Goal: Task Accomplishment & Management: Manage account settings

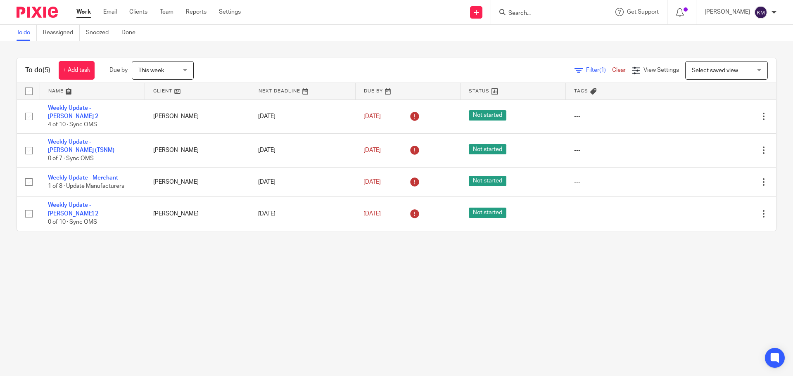
click at [232, 12] on link "Settings" at bounding box center [230, 12] width 22 height 8
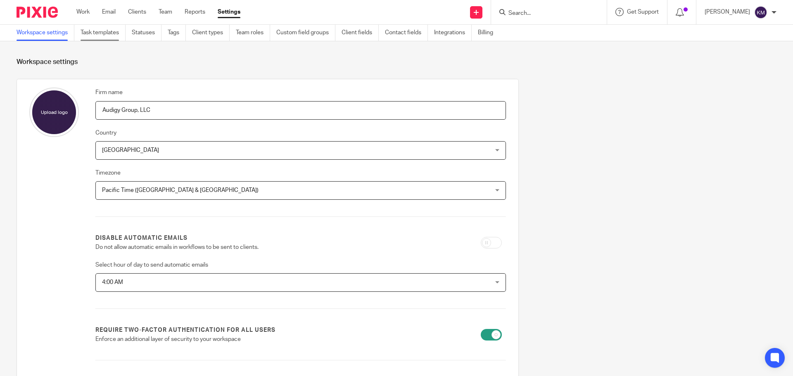
click at [95, 31] on link "Task templates" at bounding box center [103, 33] width 45 height 16
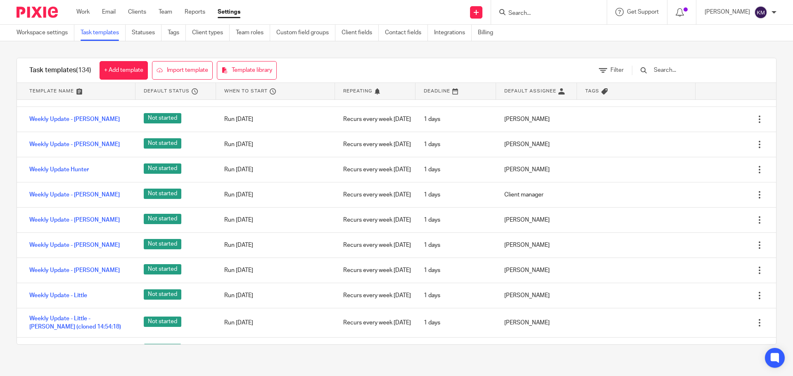
scroll to position [2808, 0]
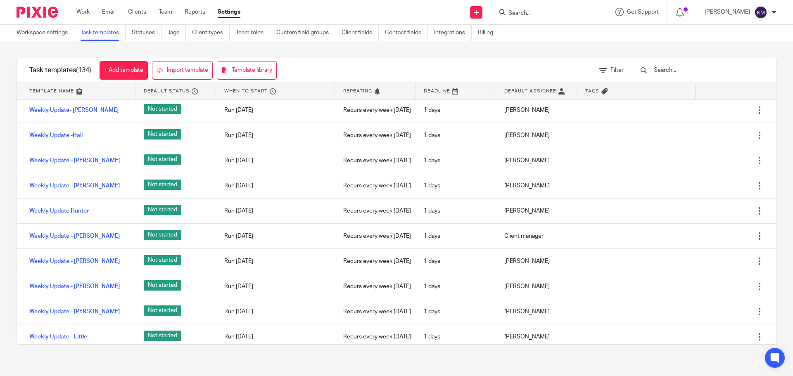
click at [70, 39] on link "Weekly Update - [PERSON_NAME]" at bounding box center [74, 35] width 90 height 8
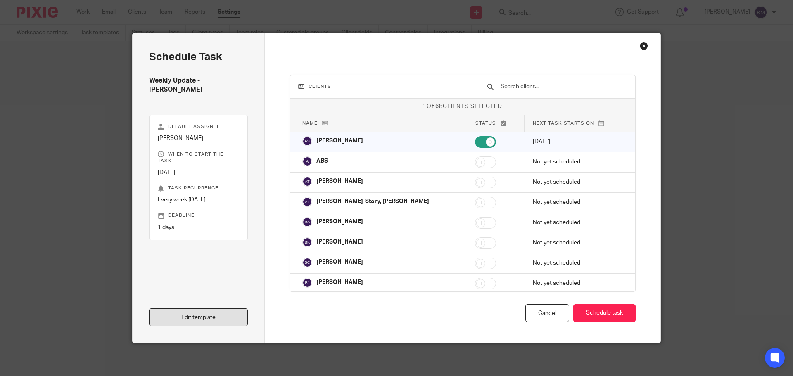
click at [193, 318] on link "Edit template" at bounding box center [198, 317] width 99 height 18
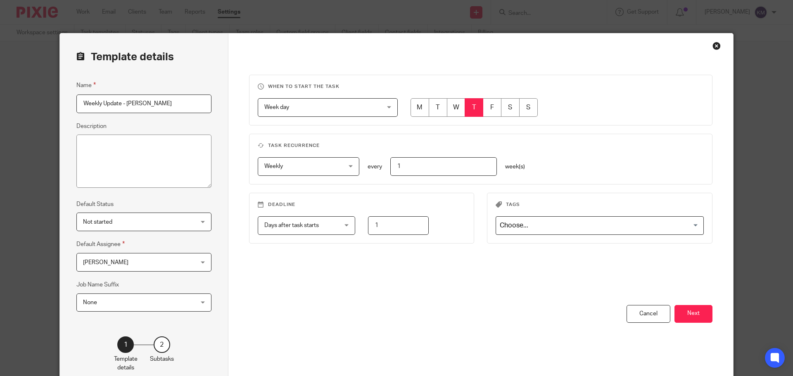
scroll to position [41, 0]
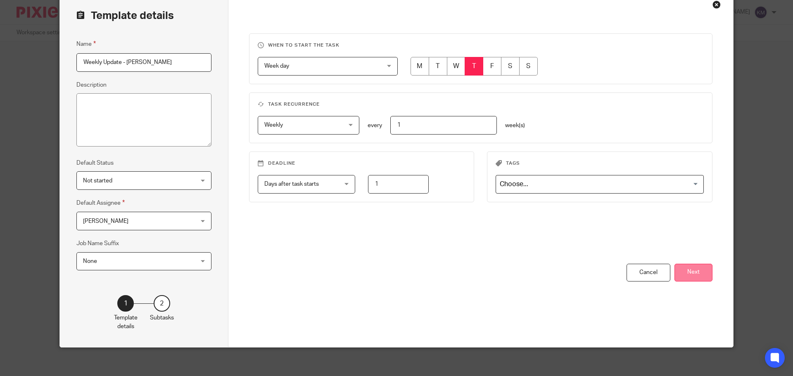
click at [688, 270] on button "Next" at bounding box center [693, 273] width 38 height 18
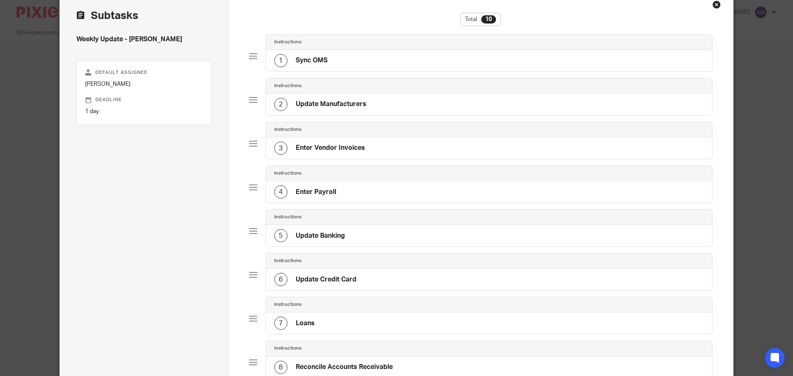
click at [327, 102] on h4 "Update Manufacturers" at bounding box center [331, 104] width 71 height 9
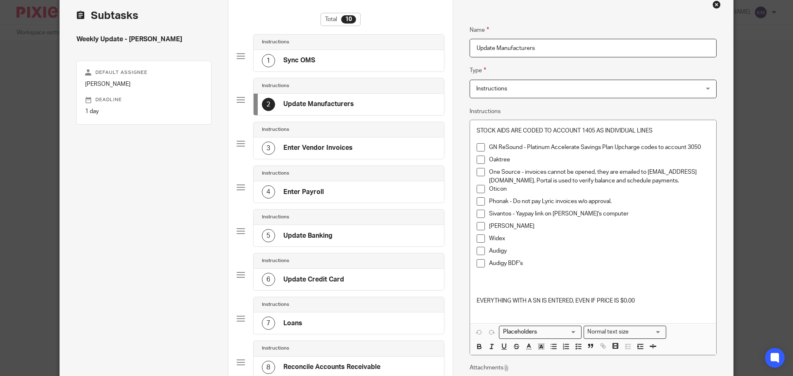
click at [698, 145] on p "GN ReSound - Platinum Accelerate Savings Plan Upcharge codes to account 3050" at bounding box center [599, 147] width 221 height 8
click at [703, 145] on p "GN ReSound - Platinum Accelerate Savings Plan Upcharge codes to account 3050" at bounding box center [599, 147] width 221 height 8
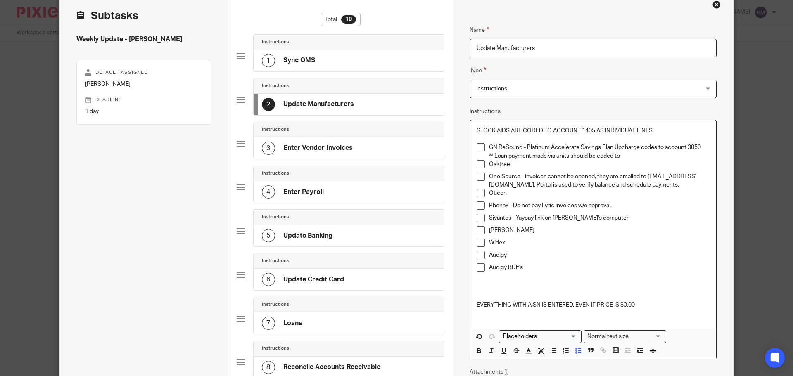
click at [623, 154] on p "** Loan payment made via units should be coded to" at bounding box center [599, 156] width 221 height 8
drag, startPoint x: 638, startPoint y: 157, endPoint x: 485, endPoint y: 156, distance: 152.4
click at [485, 156] on li "GN ReSound - Platinum Accelerate Savings Plan Upcharge codes to account 3050 **…" at bounding box center [593, 151] width 233 height 17
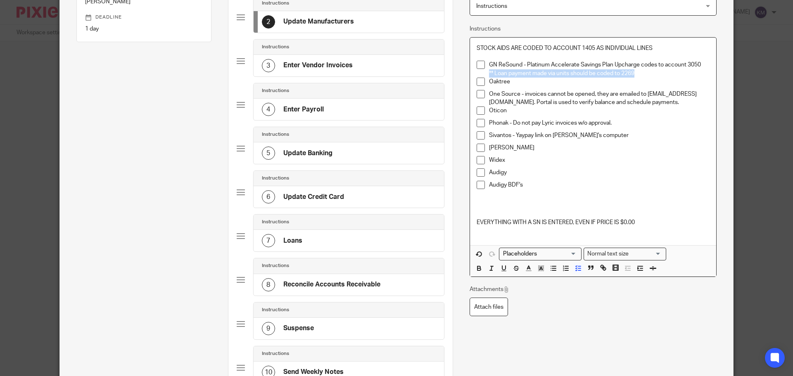
scroll to position [165, 0]
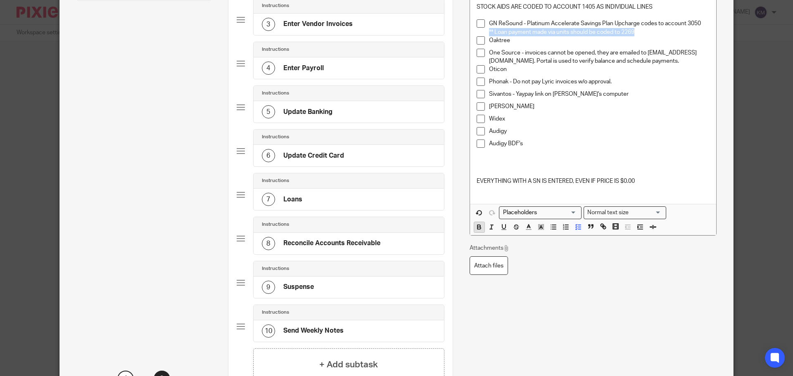
click at [477, 227] on icon "button" at bounding box center [478, 228] width 3 height 2
click at [491, 225] on line "button" at bounding box center [491, 227] width 1 height 4
click at [527, 226] on polyline "button" at bounding box center [528, 226] width 3 height 3
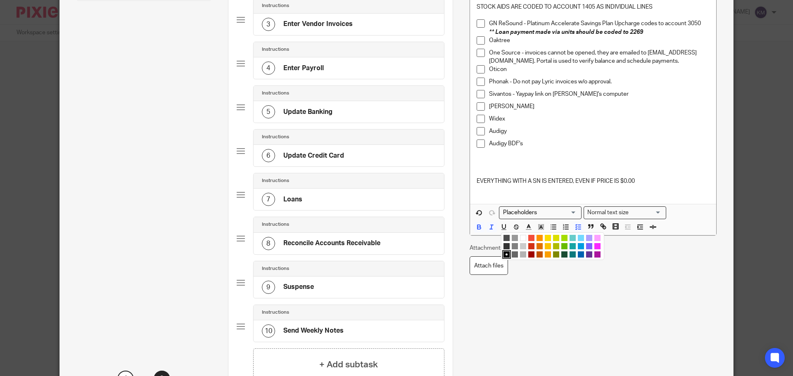
click at [594, 253] on li "color:#AB149E" at bounding box center [597, 254] width 6 height 6
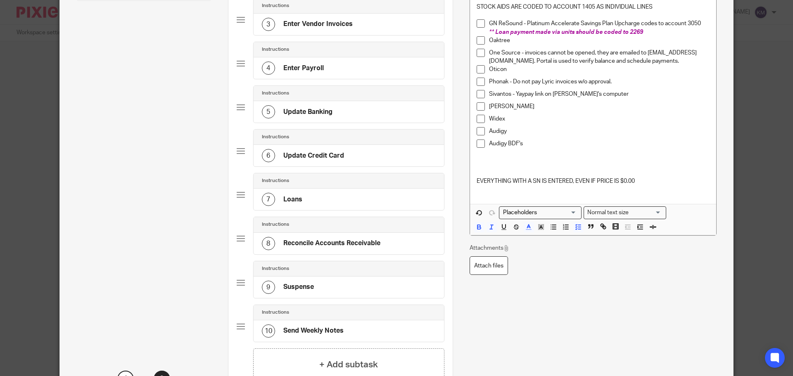
click at [593, 272] on div "Attachments Attach files" at bounding box center [593, 259] width 247 height 31
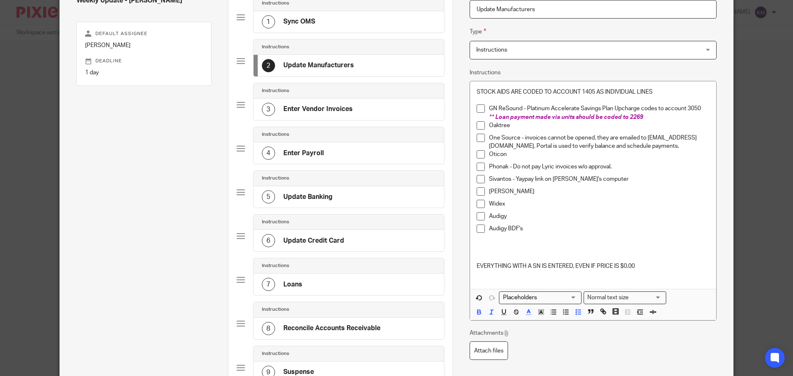
scroll to position [245, 0]
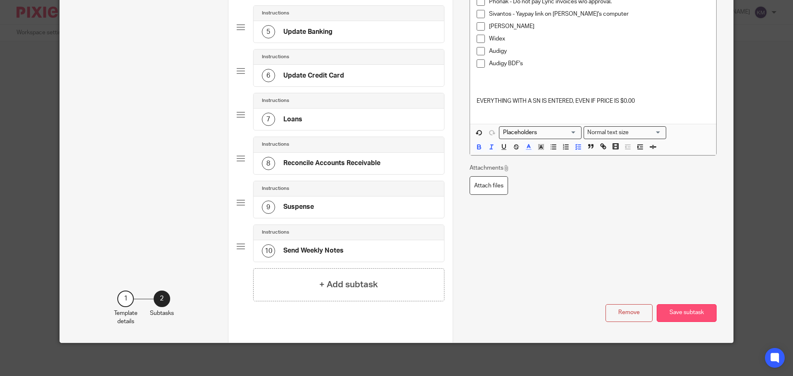
click at [682, 313] on button "Save subtask" at bounding box center [687, 313] width 60 height 18
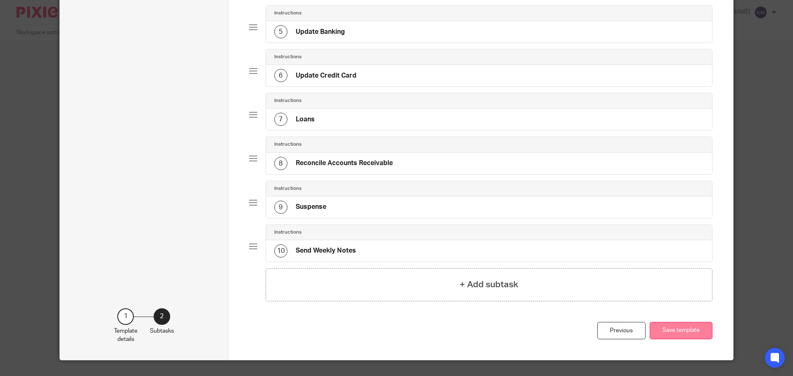
click at [690, 330] on button "Save template" at bounding box center [681, 331] width 63 height 18
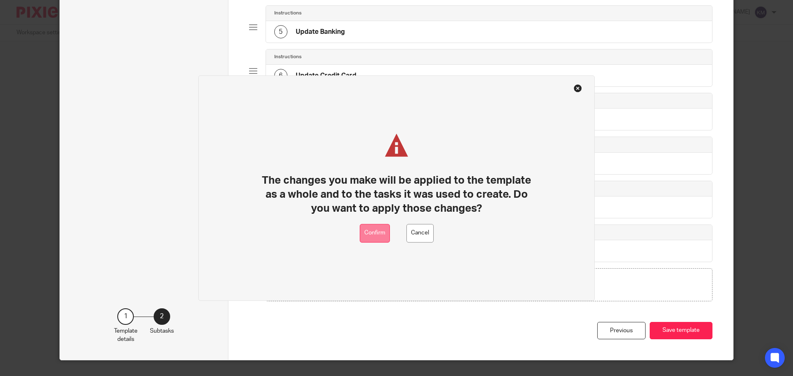
click at [380, 237] on button "Confirm" at bounding box center [375, 233] width 30 height 19
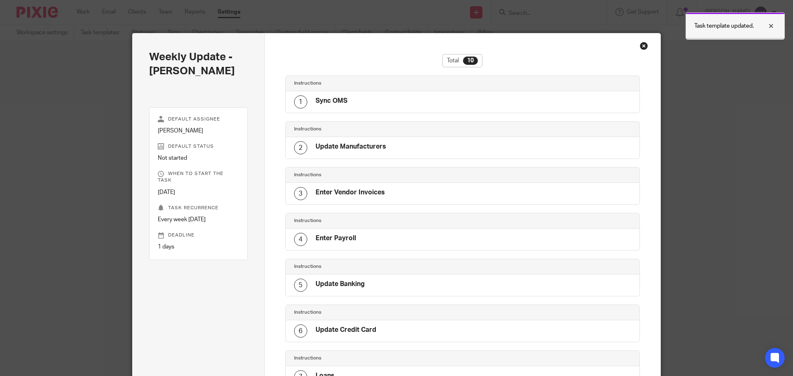
click at [769, 26] on div at bounding box center [765, 26] width 22 height 10
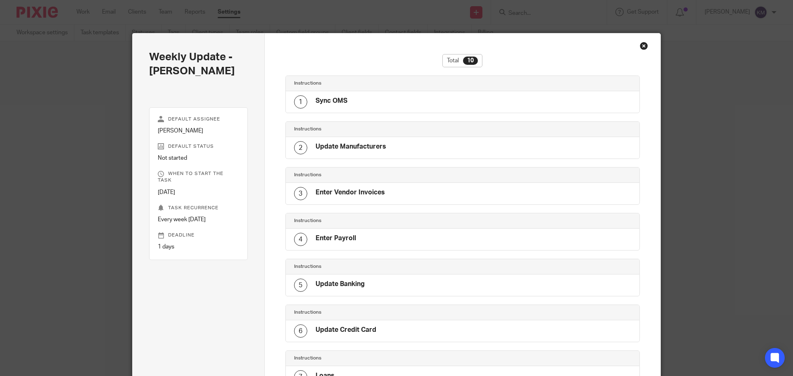
click at [636, 45] on div "Total 10 Instructions 1 Sync OMS Instructions 2 Update Manufacturers Instructio…" at bounding box center [463, 304] width 396 height 542
click at [640, 43] on div "Close this dialog window" at bounding box center [644, 46] width 8 height 8
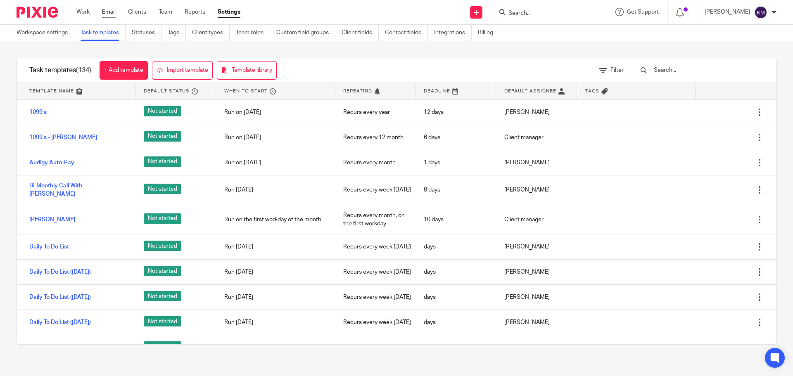
drag, startPoint x: 86, startPoint y: 8, endPoint x: 109, endPoint y: 13, distance: 23.6
click at [86, 8] on link "Work" at bounding box center [82, 12] width 13 height 8
